Goal: Task Accomplishment & Management: Manage account settings

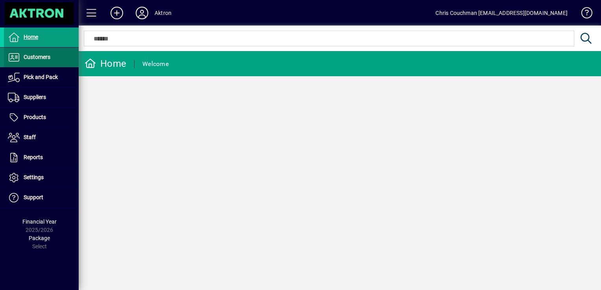
click at [37, 57] on span "Customers" at bounding box center [37, 57] width 27 height 6
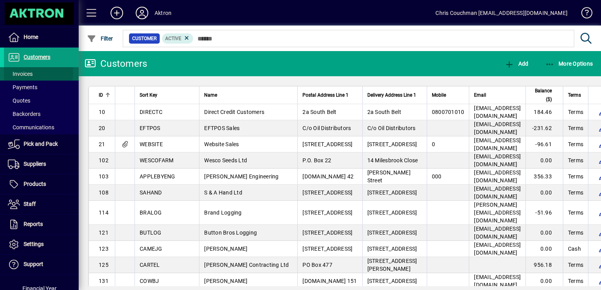
click at [24, 73] on span "Invoices" at bounding box center [20, 74] width 25 height 6
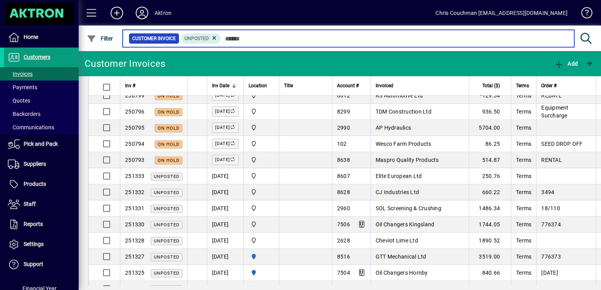
scroll to position [102, 0]
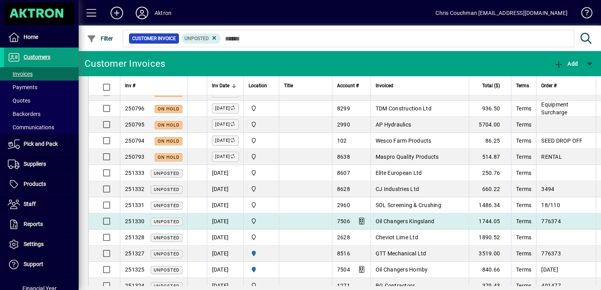
click at [427, 216] on td "Oil Changers Kingsland" at bounding box center [420, 222] width 98 height 16
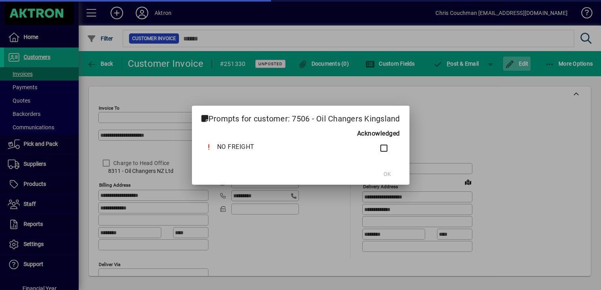
type input "**********"
type input "*******"
type input "**********"
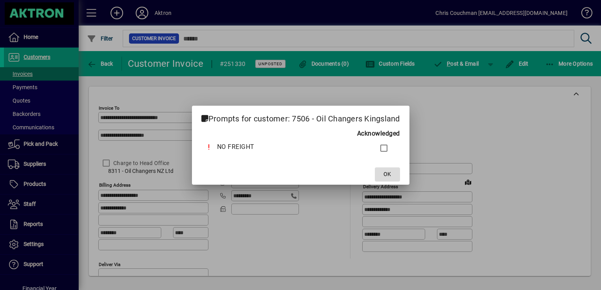
click at [387, 173] on span "OK" at bounding box center [386, 174] width 7 height 8
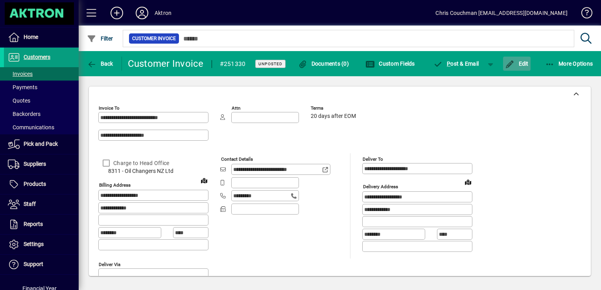
click at [525, 68] on span "button" at bounding box center [517, 63] width 28 height 19
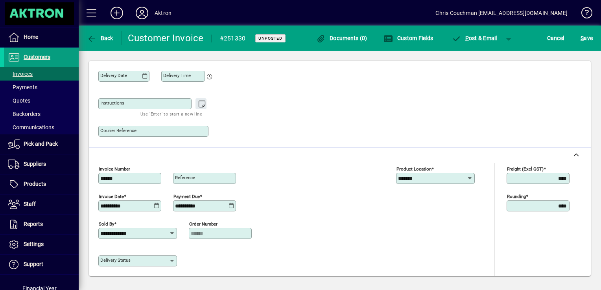
scroll to position [277, 0]
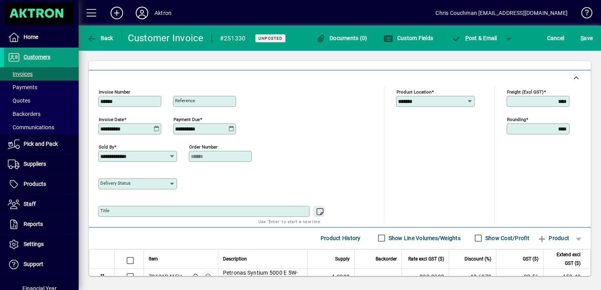
click at [467, 100] on icon at bounding box center [470, 101] width 6 height 6
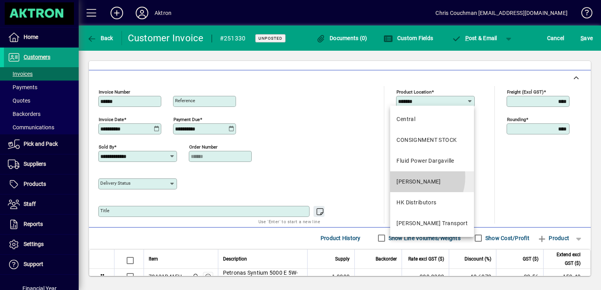
click at [409, 177] on mat-option "[PERSON_NAME]" at bounding box center [432, 181] width 84 height 21
type input "********"
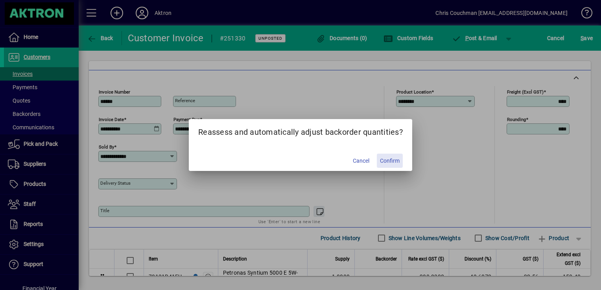
click at [385, 163] on span "Confirm" at bounding box center [390, 161] width 20 height 8
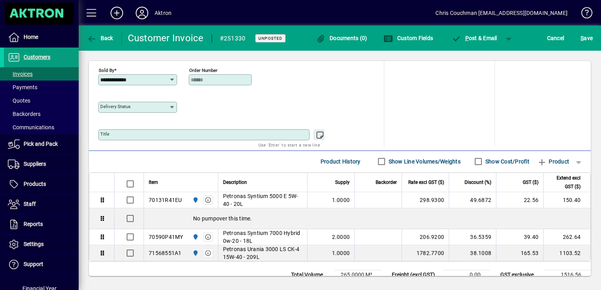
scroll to position [356, 0]
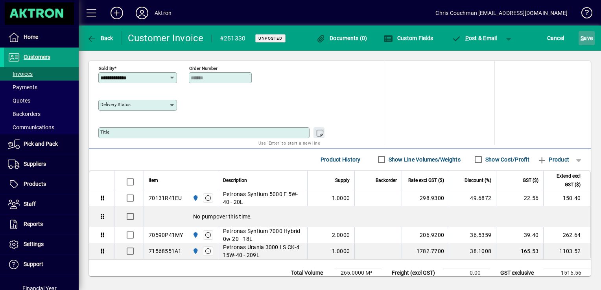
click at [590, 34] on span "S ave" at bounding box center [587, 38] width 12 height 13
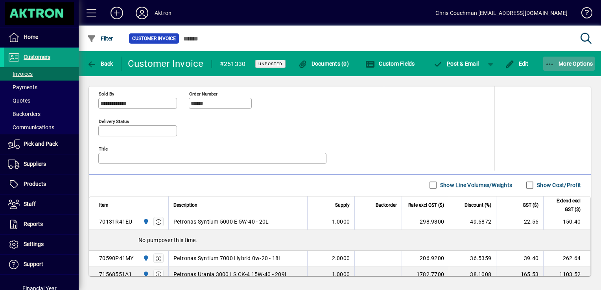
click at [571, 61] on span "More Options" at bounding box center [569, 64] width 48 height 6
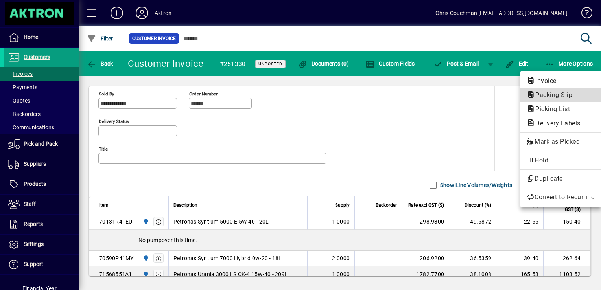
click at [549, 92] on span "Packing Slip" at bounding box center [552, 94] width 50 height 7
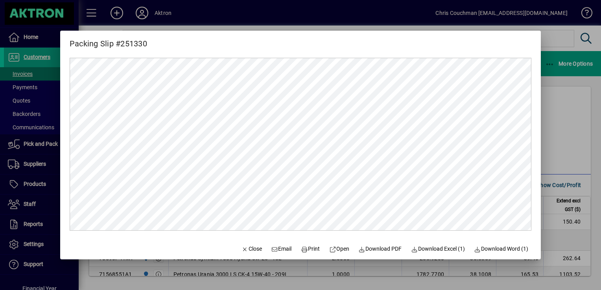
scroll to position [0, 0]
click at [309, 245] on span "Print" at bounding box center [310, 249] width 19 height 8
click at [558, 149] on div at bounding box center [300, 145] width 601 height 290
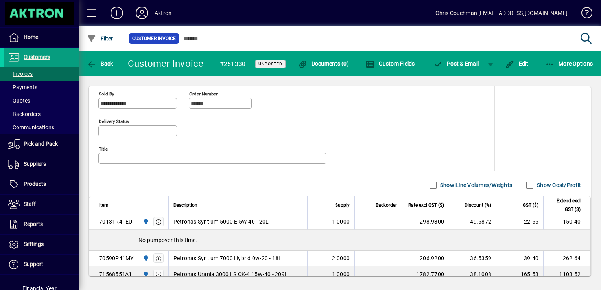
click at [482, 125] on div "**********" at bounding box center [339, 102] width 483 height 138
click at [33, 100] on span at bounding box center [41, 100] width 75 height 19
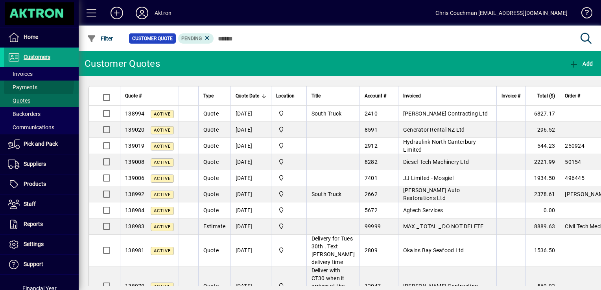
click at [18, 83] on span "Payments" at bounding box center [20, 87] width 33 height 8
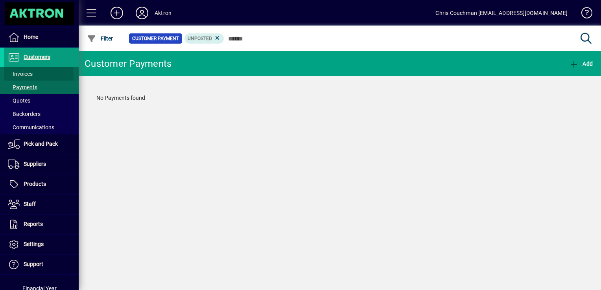
click at [19, 76] on span "Invoices" at bounding box center [20, 74] width 25 height 6
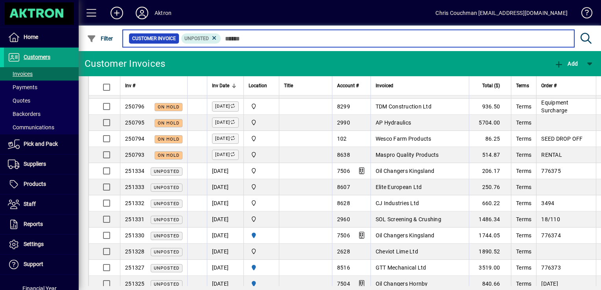
scroll to position [107, 0]
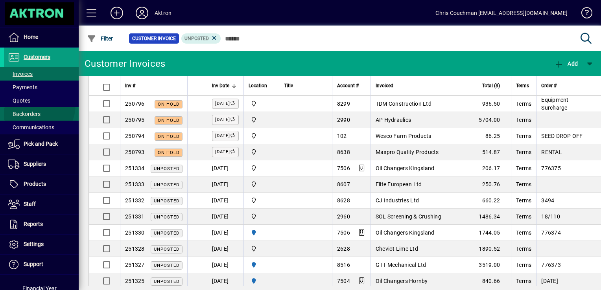
click at [31, 105] on span at bounding box center [41, 114] width 75 height 19
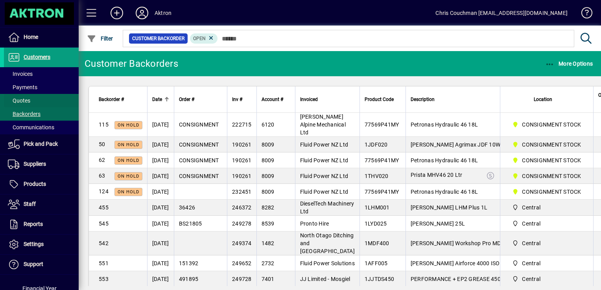
click at [28, 103] on span "Quotes" at bounding box center [19, 101] width 22 height 6
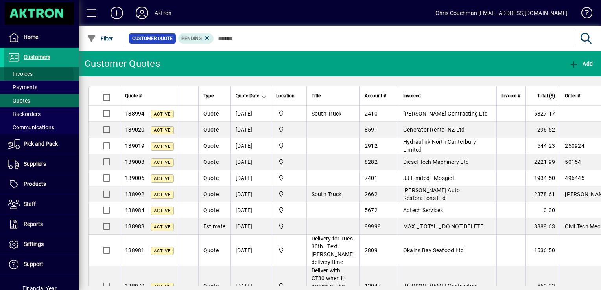
click at [27, 77] on span "Invoices" at bounding box center [18, 74] width 29 height 8
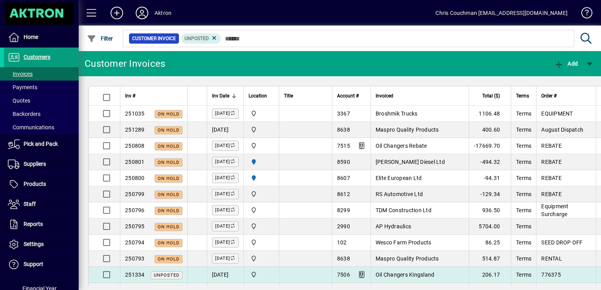
click at [321, 274] on td at bounding box center [305, 275] width 53 height 16
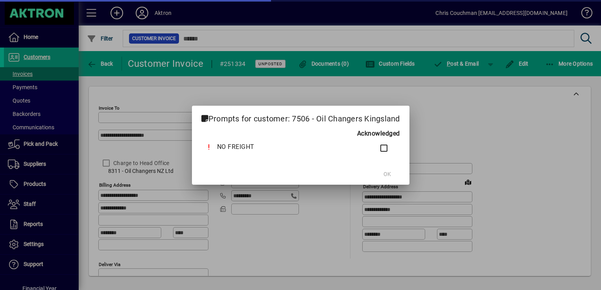
type input "**********"
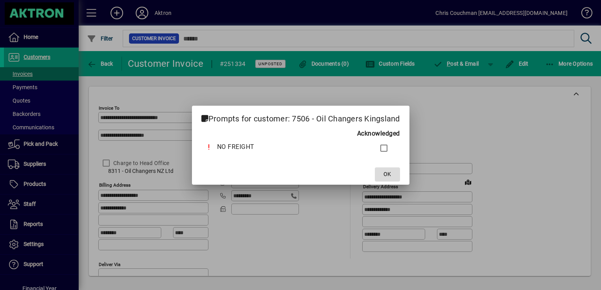
click at [386, 173] on span "OK" at bounding box center [386, 174] width 7 height 8
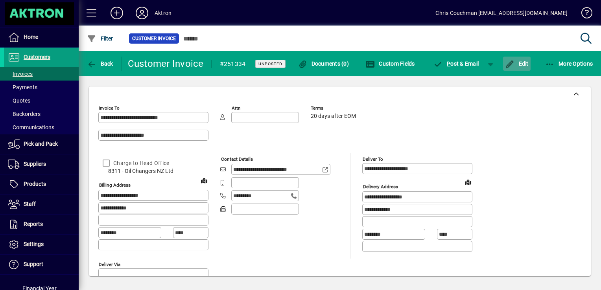
click at [517, 59] on span "button" at bounding box center [517, 63] width 28 height 19
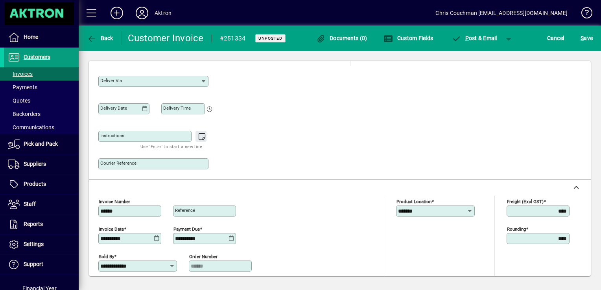
scroll to position [179, 0]
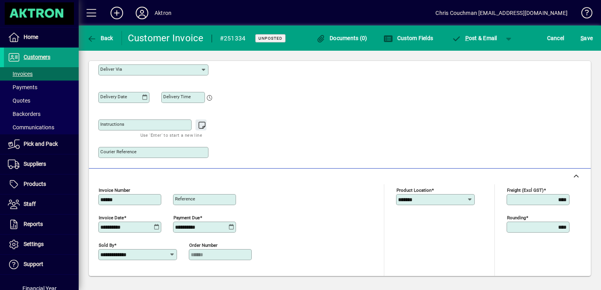
click at [467, 198] on icon at bounding box center [470, 200] width 6 height 6
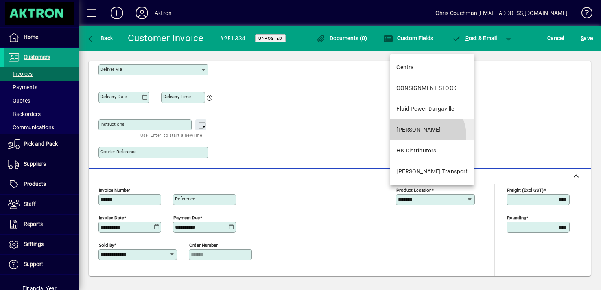
click at [423, 135] on mat-option "[PERSON_NAME]" at bounding box center [432, 130] width 84 height 21
type input "********"
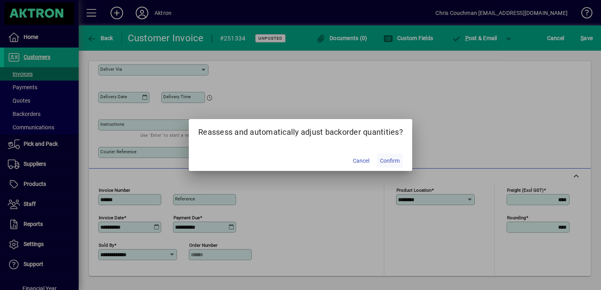
drag, startPoint x: 389, startPoint y: 162, endPoint x: 393, endPoint y: 164, distance: 5.1
click at [393, 164] on span "Confirm" at bounding box center [390, 161] width 20 height 8
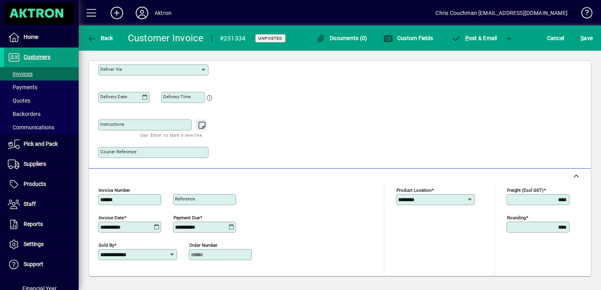
click at [393, 164] on div "**********" at bounding box center [340, 25] width 502 height 286
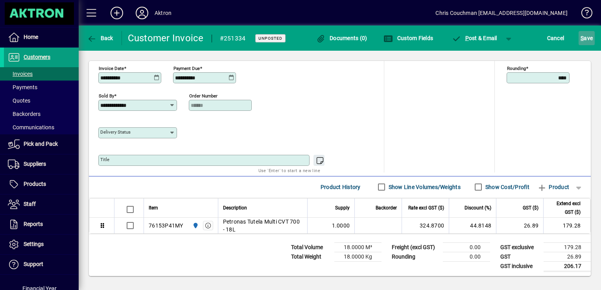
click at [589, 39] on span "S ave" at bounding box center [587, 38] width 12 height 13
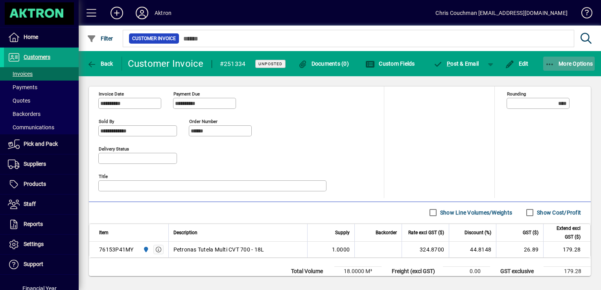
click at [579, 61] on span "More Options" at bounding box center [569, 64] width 48 height 6
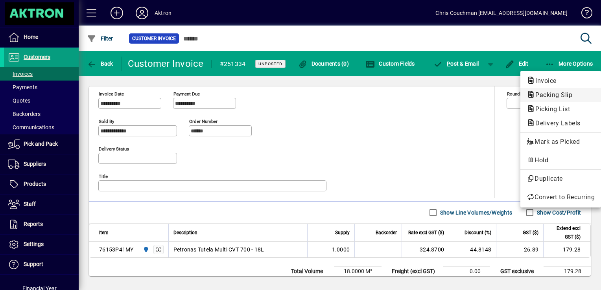
click at [552, 94] on span "Packing Slip" at bounding box center [552, 94] width 50 height 7
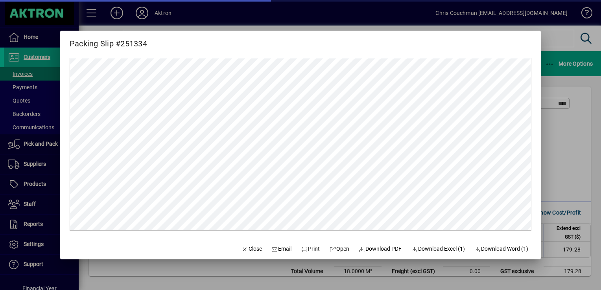
scroll to position [0, 0]
click at [307, 250] on span "Print" at bounding box center [310, 249] width 19 height 8
click at [563, 124] on div at bounding box center [300, 145] width 601 height 290
